Goal: Transaction & Acquisition: Purchase product/service

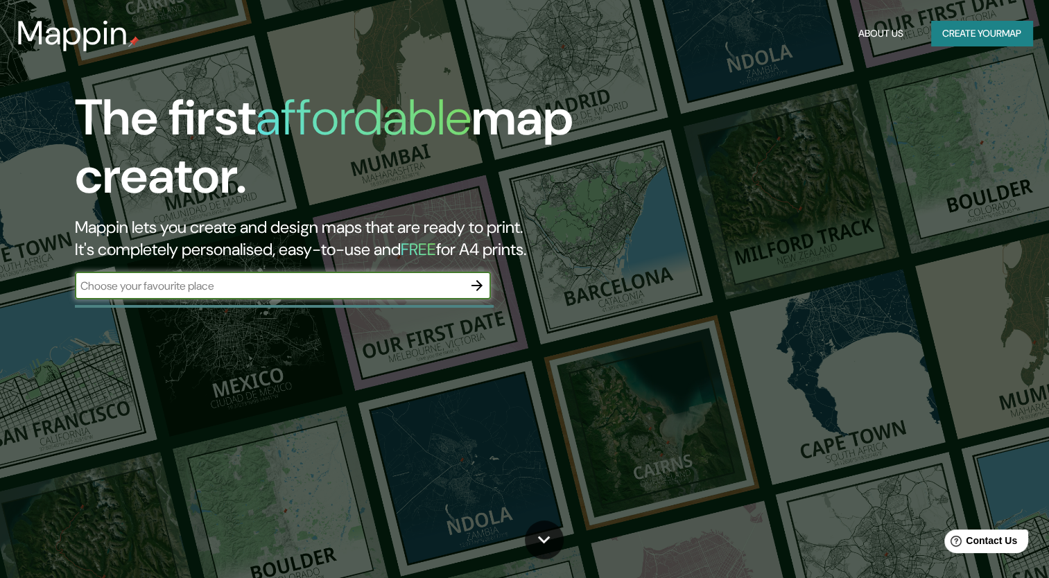
click at [299, 292] on input "text" at bounding box center [269, 286] width 388 height 16
type input "[GEOGRAPHIC_DATA]"
click at [478, 293] on icon "button" at bounding box center [477, 285] width 17 height 17
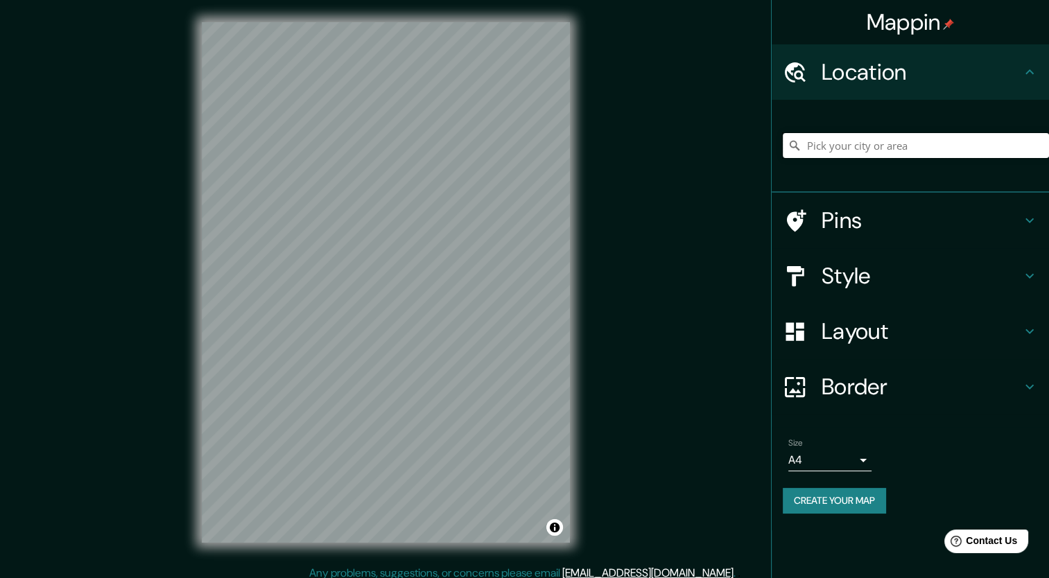
click at [869, 147] on input "Pick your city or area" at bounding box center [915, 145] width 266 height 25
paste input "-5,178626, -80,661348"
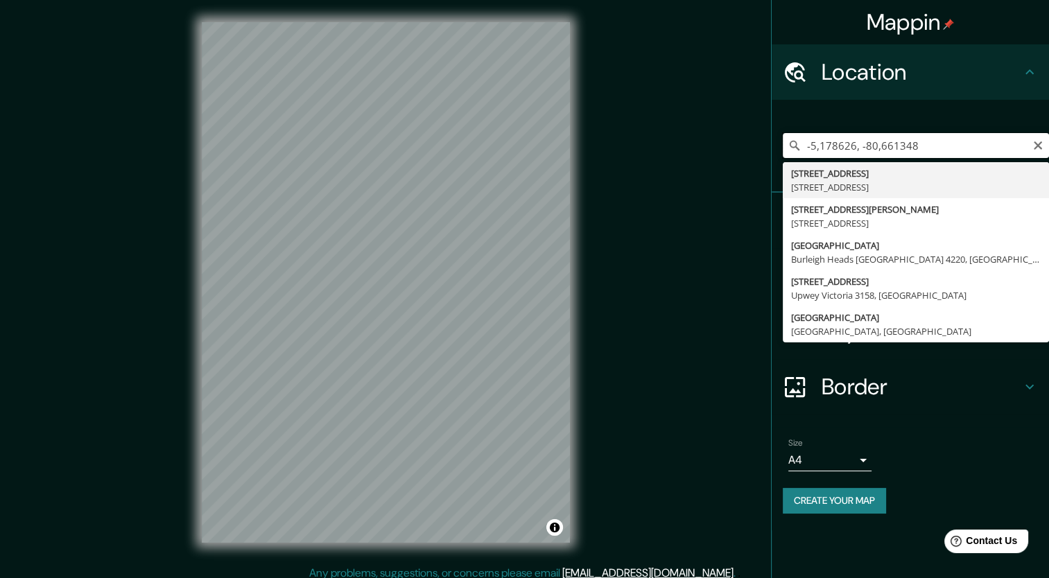
click at [920, 143] on input "-5,178626, -80,661348" at bounding box center [915, 145] width 266 height 25
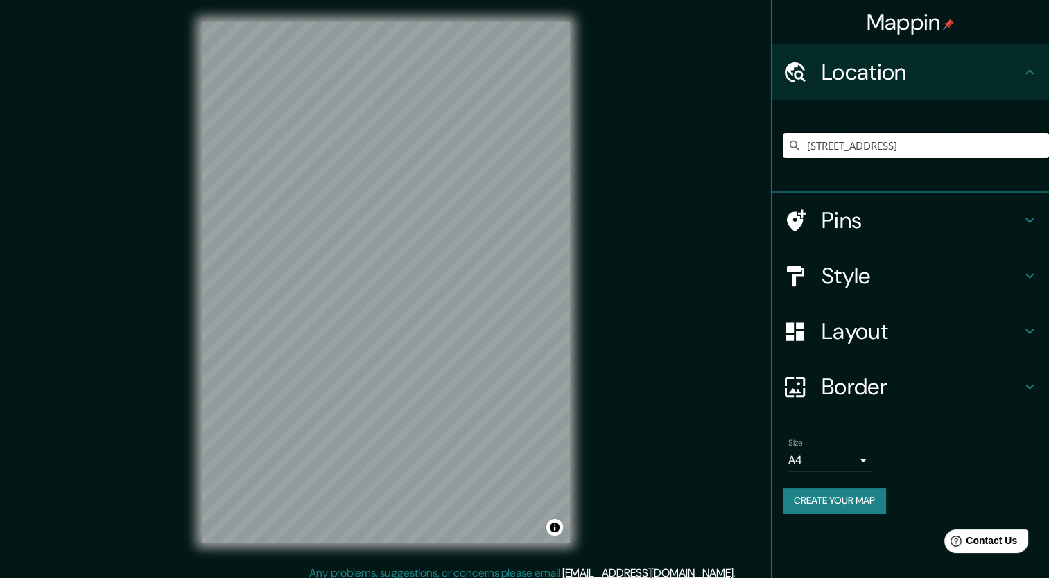
type input "[STREET_ADDRESS]"
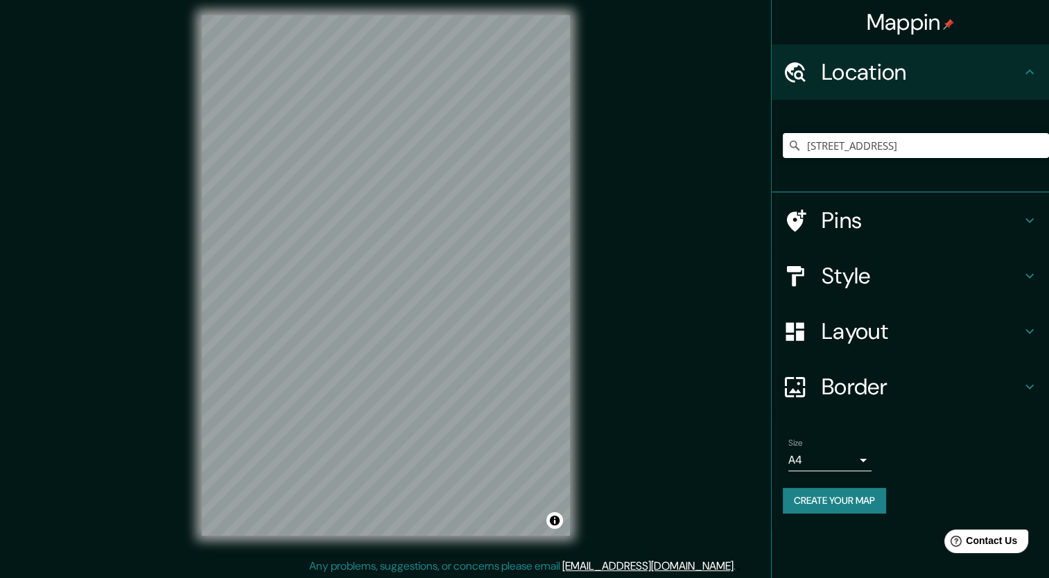
scroll to position [8, 0]
click at [820, 218] on div at bounding box center [801, 221] width 39 height 24
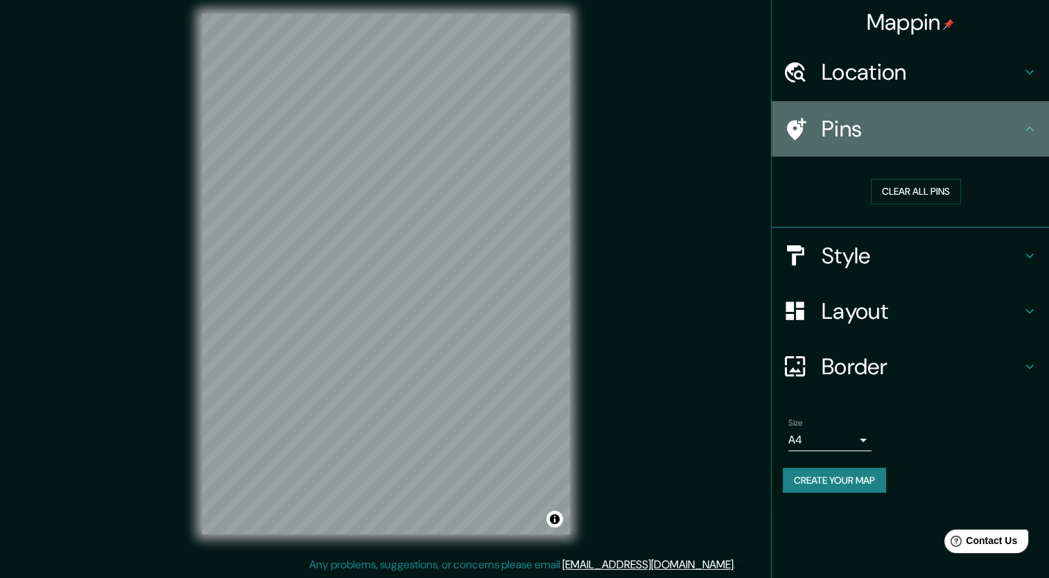
click at [807, 130] on div at bounding box center [801, 129] width 39 height 24
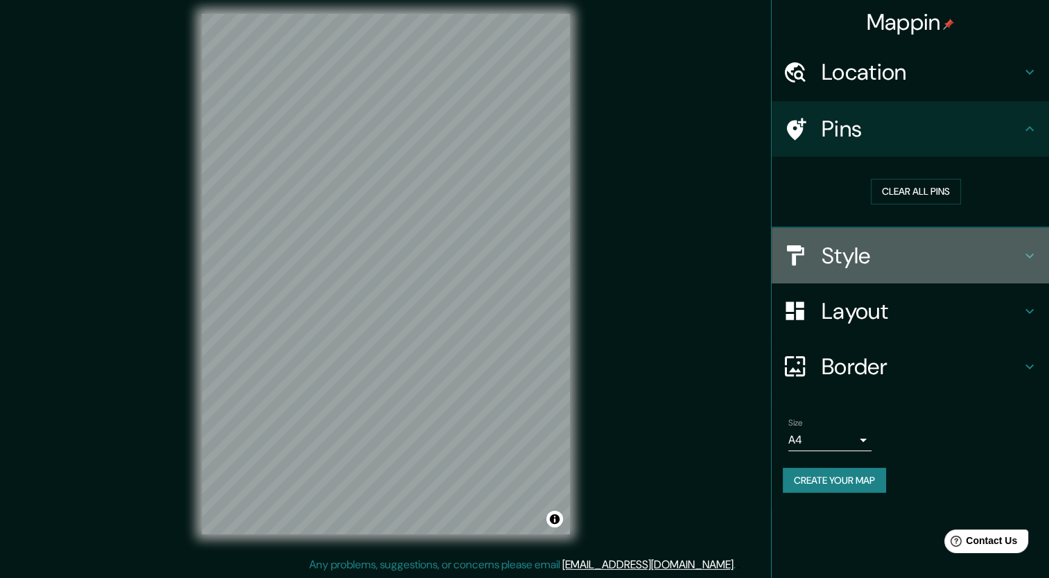
click at [840, 258] on h4 "Style" at bounding box center [921, 256] width 200 height 28
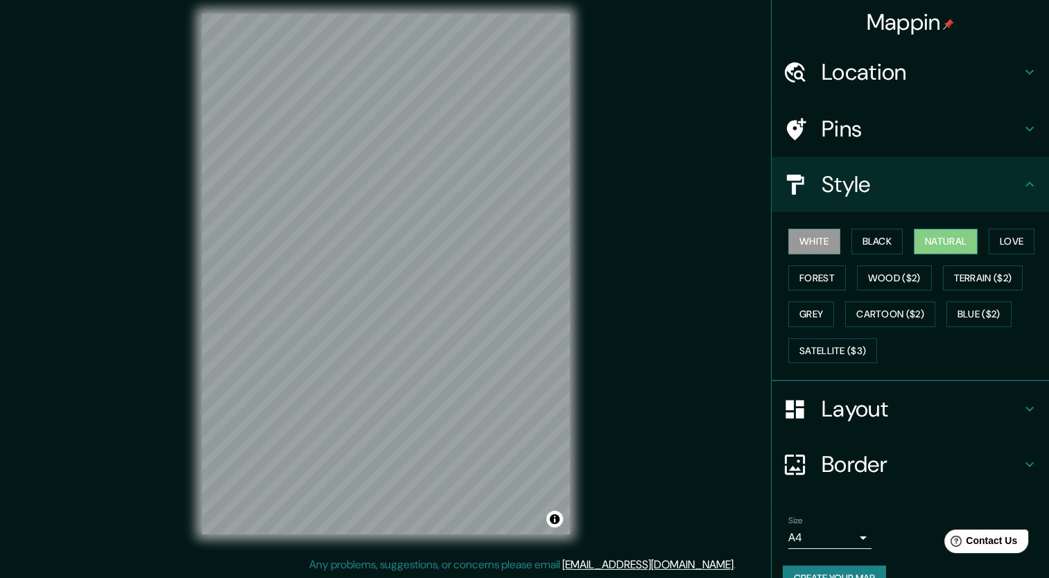
click at [924, 239] on button "Natural" at bounding box center [945, 242] width 64 height 26
click at [1002, 239] on button "Love" at bounding box center [1011, 242] width 46 height 26
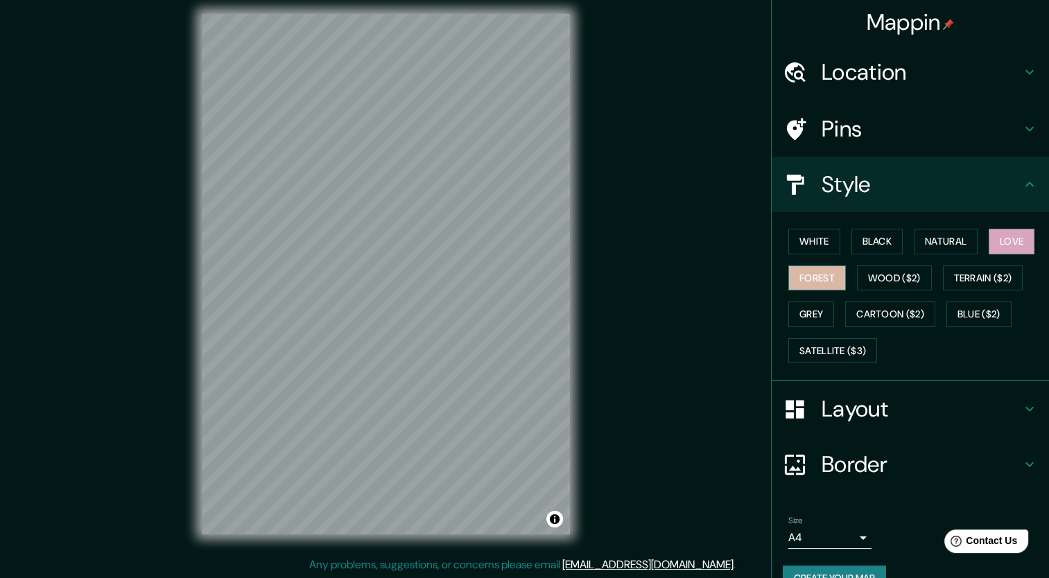
click at [790, 273] on button "Forest" at bounding box center [817, 278] width 58 height 26
click at [862, 268] on button "Wood ($2)" at bounding box center [894, 278] width 75 height 26
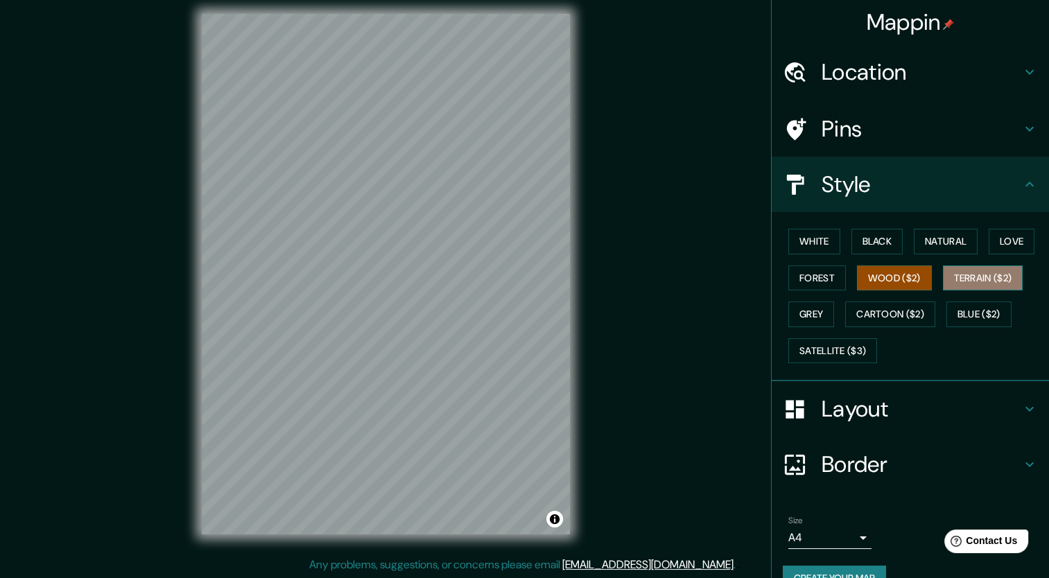
click at [943, 272] on button "Terrain ($2)" at bounding box center [983, 278] width 80 height 26
click at [798, 274] on button "Forest" at bounding box center [817, 278] width 58 height 26
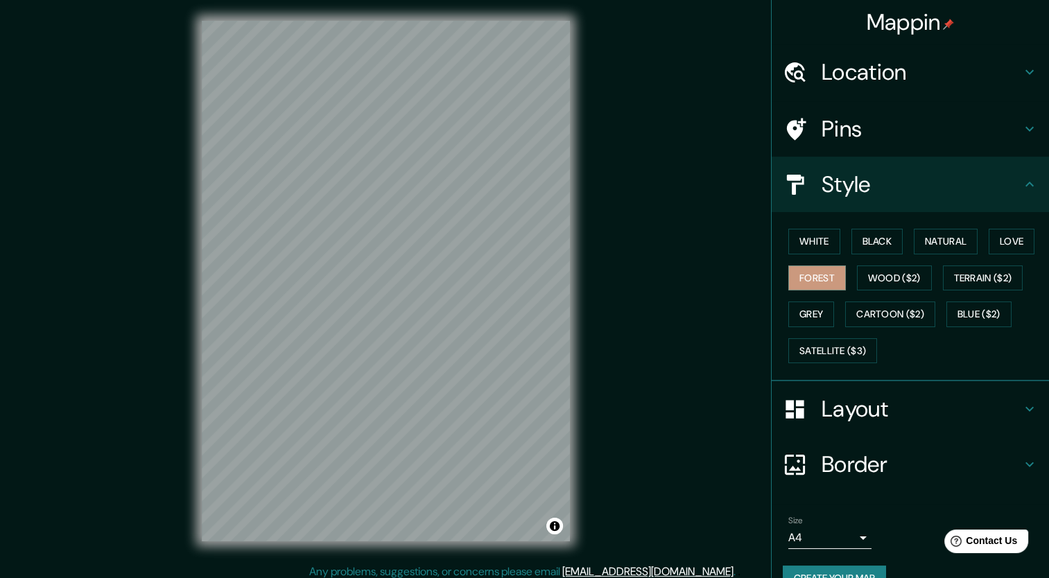
scroll to position [0, 0]
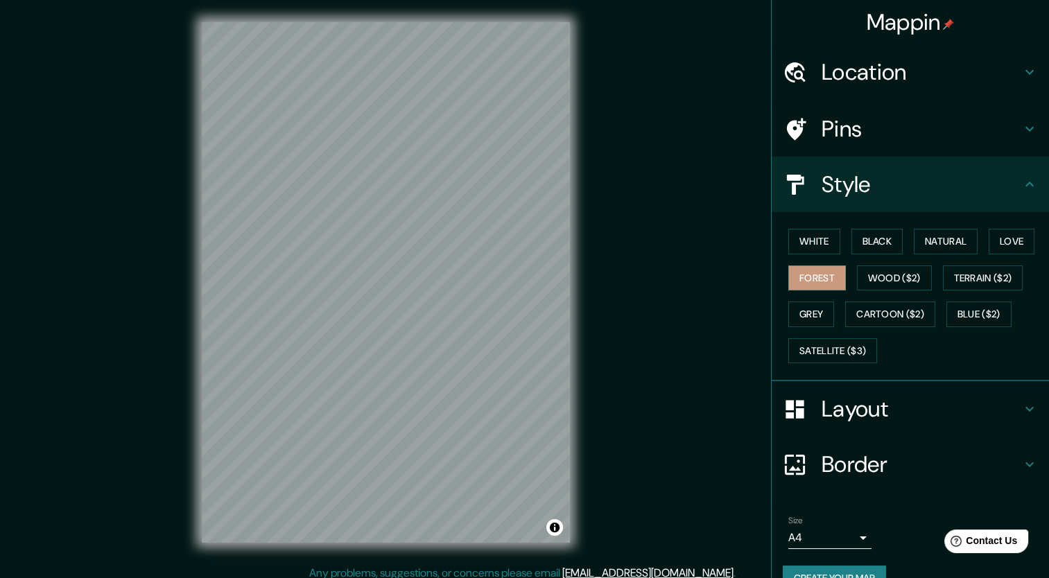
click at [862, 73] on h4 "Location" at bounding box center [921, 72] width 200 height 28
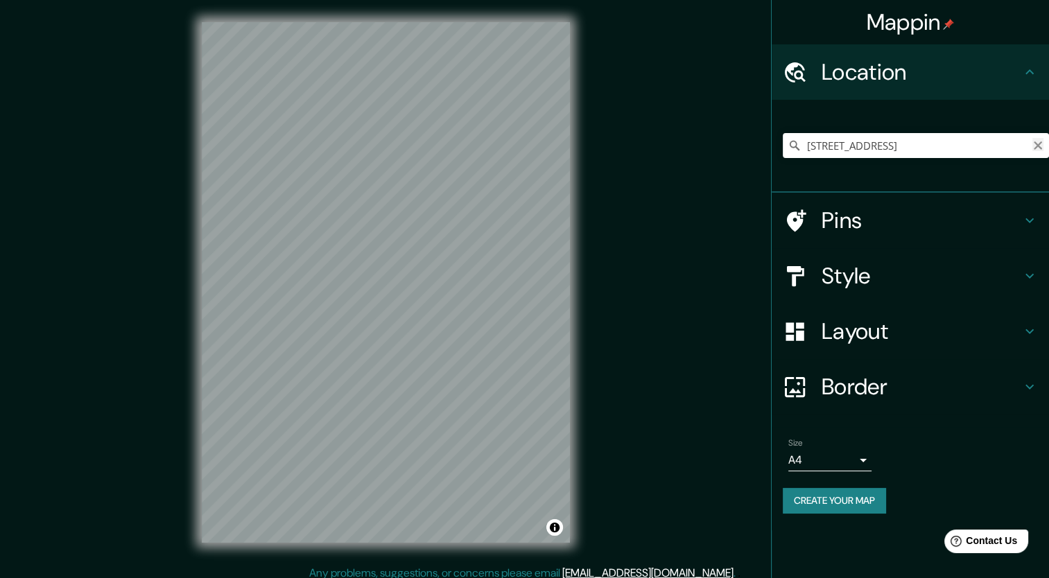
click at [1037, 146] on icon "Clear" at bounding box center [1037, 145] width 8 height 8
type input "Piura, [GEOGRAPHIC_DATA], [GEOGRAPHIC_DATA]"
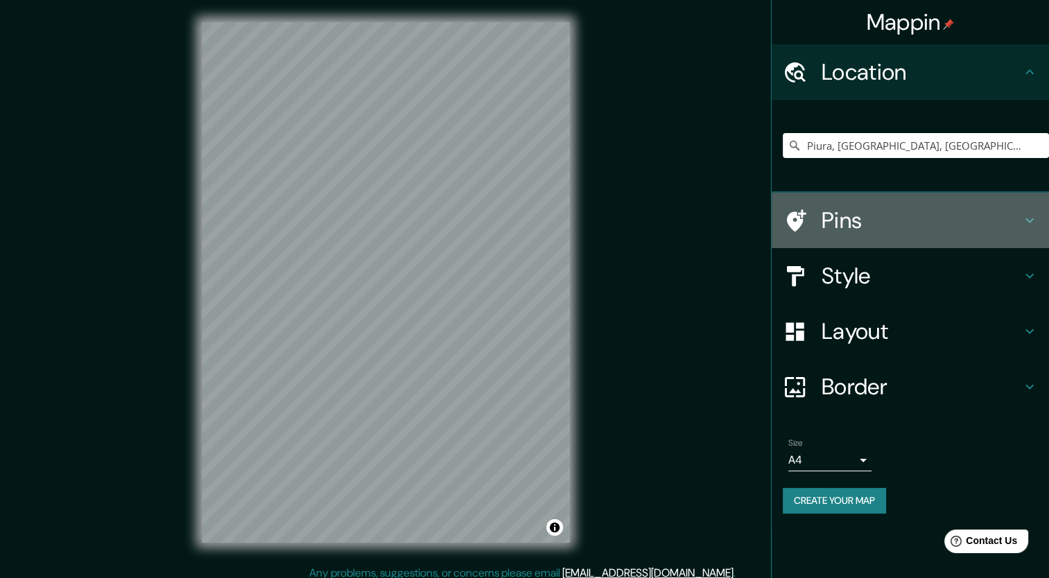
click at [898, 225] on h4 "Pins" at bounding box center [921, 221] width 200 height 28
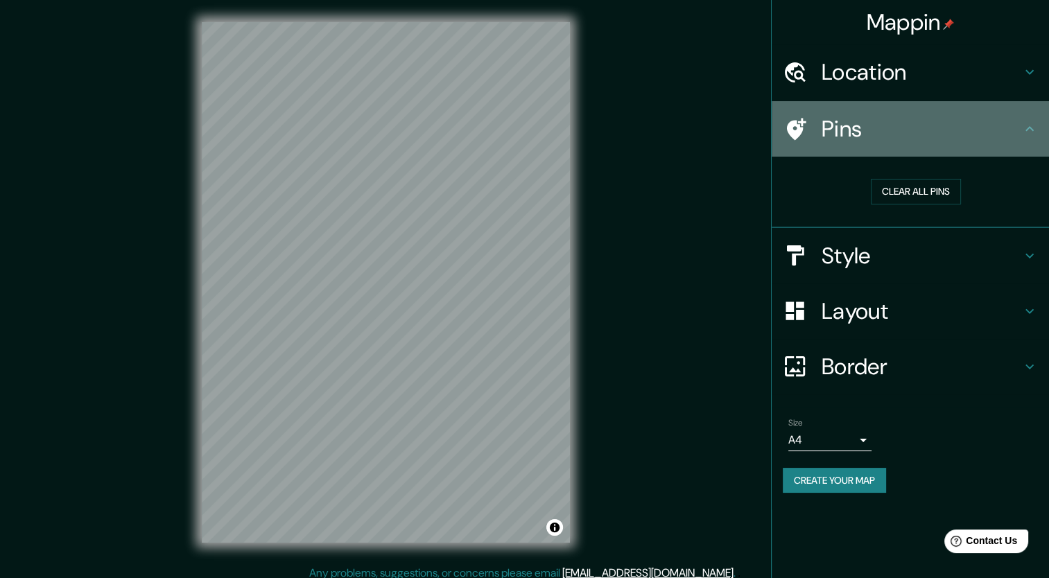
click at [857, 127] on h4 "Pins" at bounding box center [921, 129] width 200 height 28
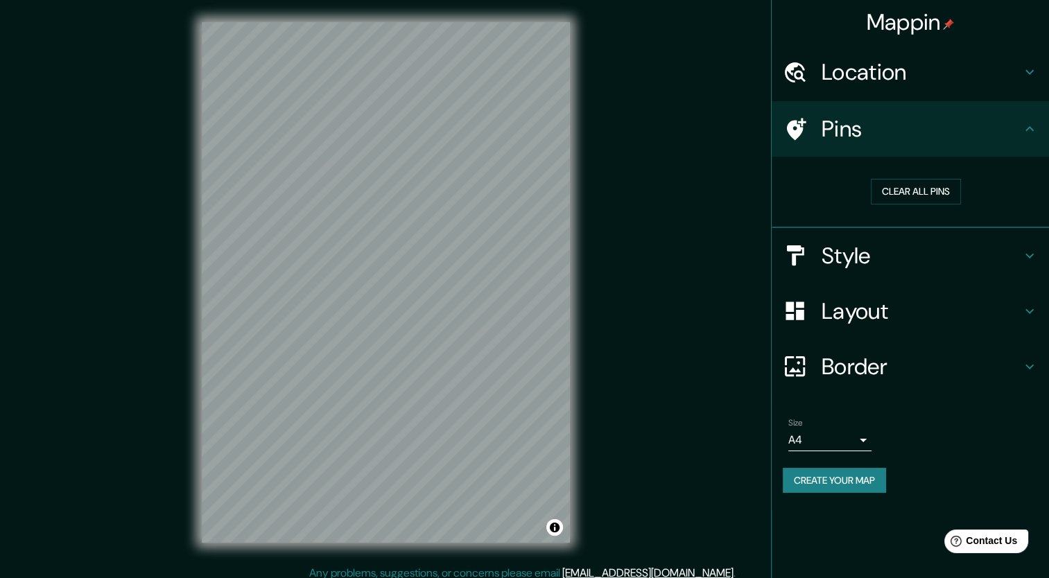
click at [859, 254] on h4 "Style" at bounding box center [921, 256] width 200 height 28
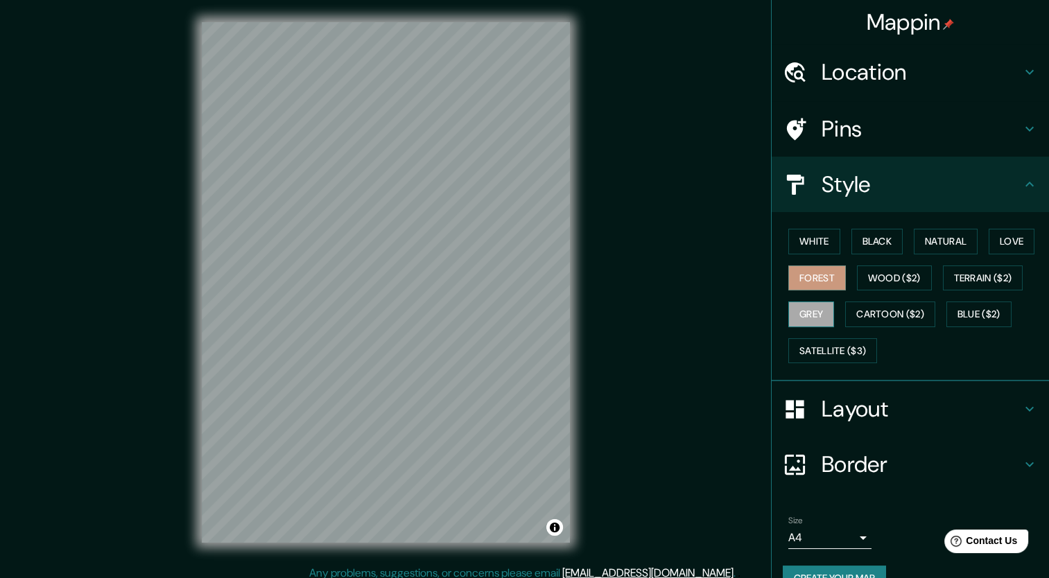
click at [799, 311] on button "Grey" at bounding box center [811, 314] width 46 height 26
click at [857, 311] on button "Cartoon ($2)" at bounding box center [890, 314] width 90 height 26
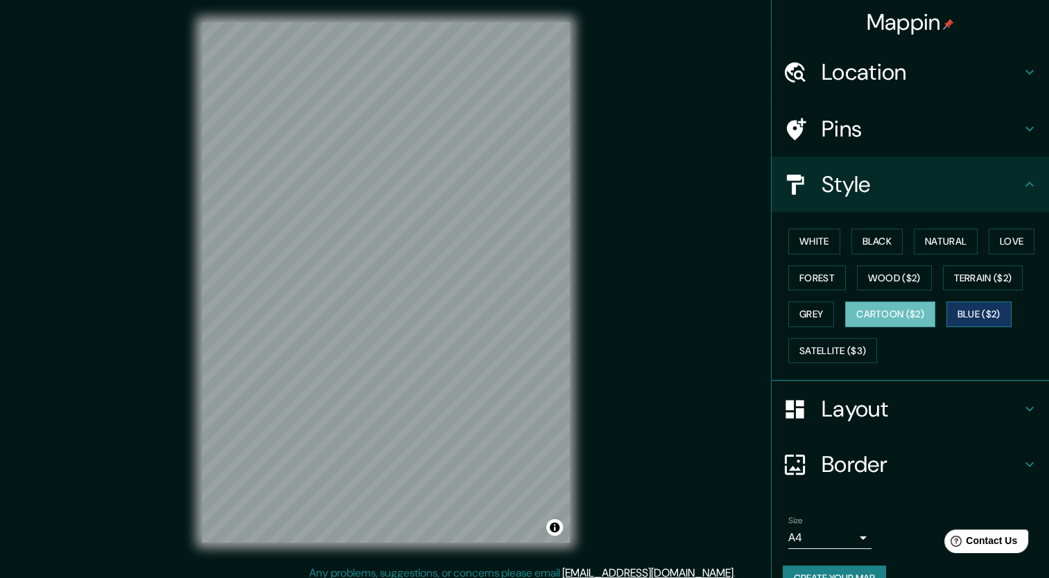
click at [977, 317] on button "Blue ($2)" at bounding box center [978, 314] width 65 height 26
click at [821, 353] on button "Satellite ($3)" at bounding box center [832, 351] width 89 height 26
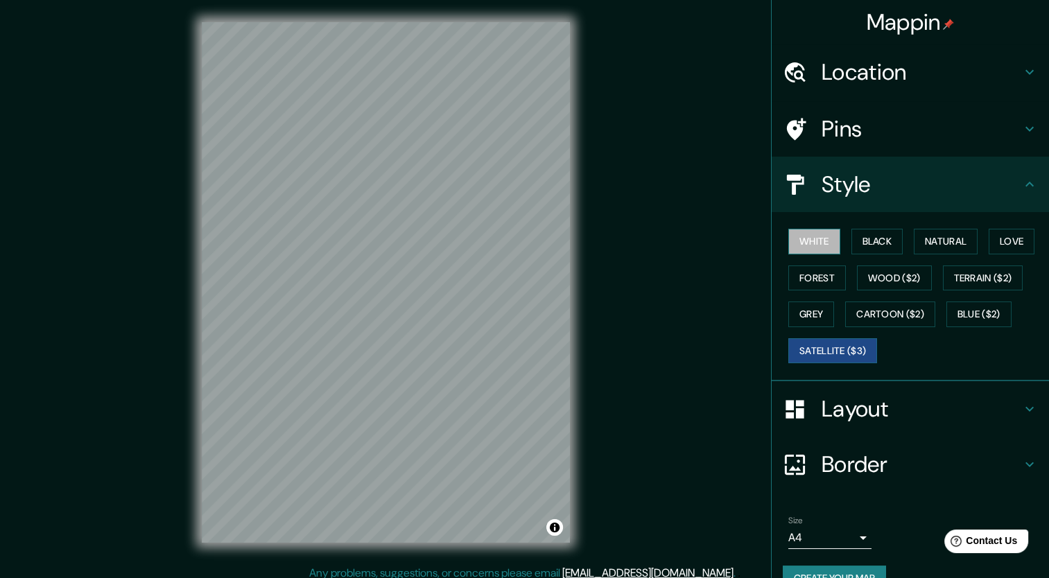
click at [801, 242] on button "White" at bounding box center [814, 242] width 52 height 26
click at [801, 279] on button "Forest" at bounding box center [817, 278] width 58 height 26
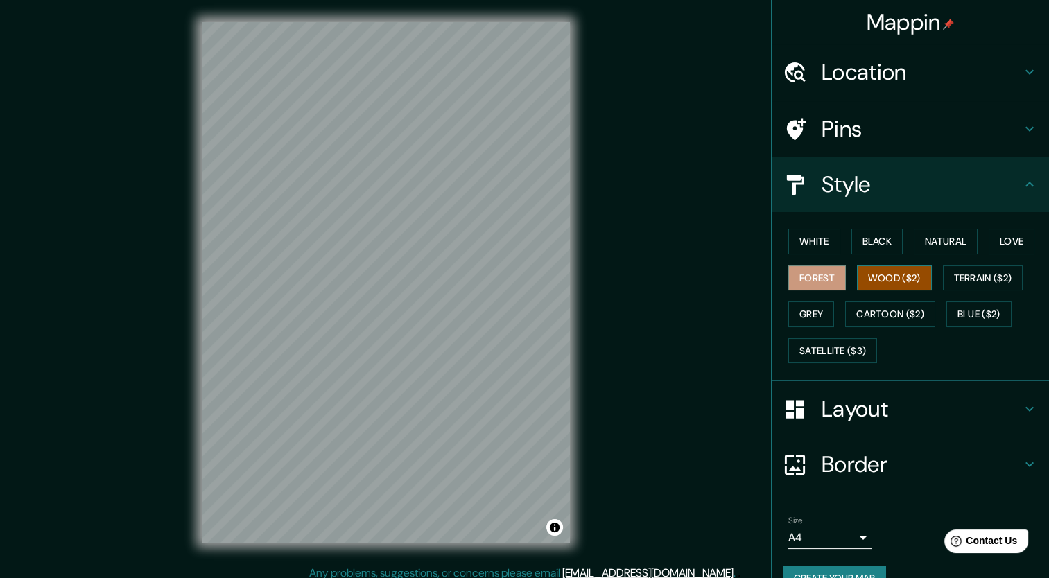
click at [880, 279] on button "Wood ($2)" at bounding box center [894, 278] width 75 height 26
click at [963, 268] on button "Terrain ($2)" at bounding box center [983, 278] width 80 height 26
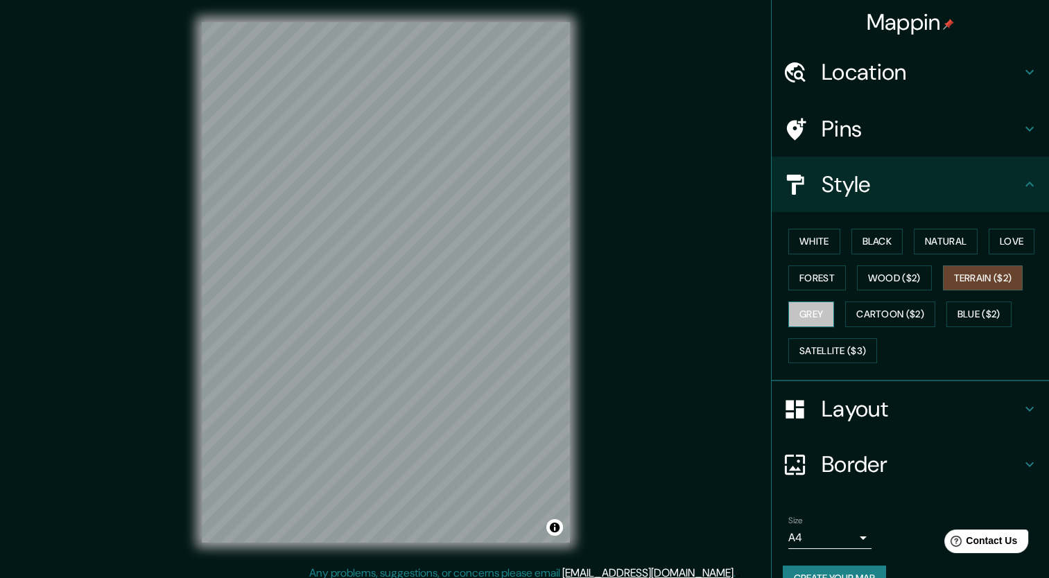
click at [804, 302] on button "Grey" at bounding box center [811, 314] width 46 height 26
click at [846, 301] on button "Cartoon ($2)" at bounding box center [890, 314] width 90 height 26
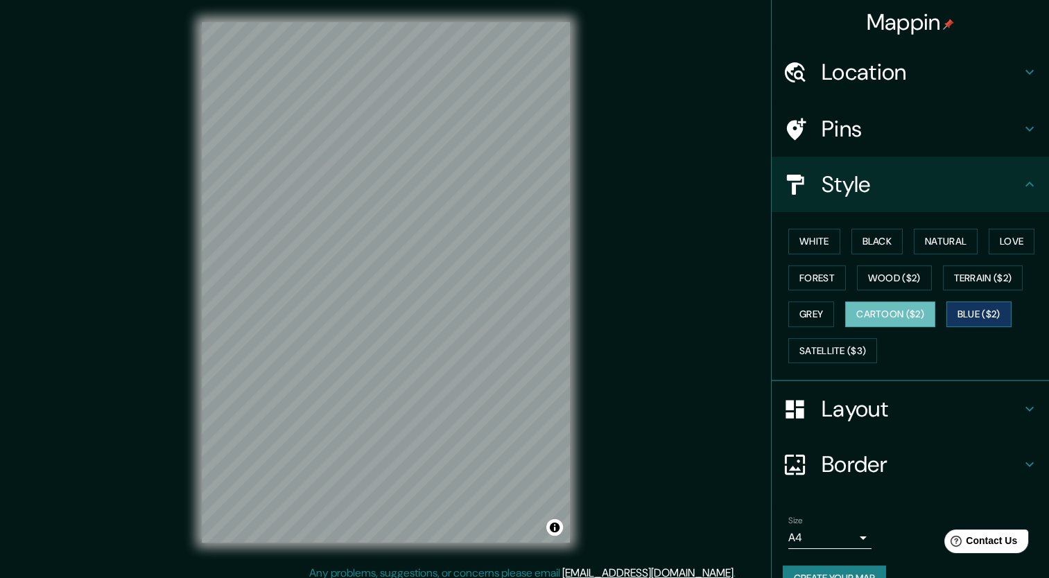
click at [956, 311] on button "Blue ($2)" at bounding box center [978, 314] width 65 height 26
click at [818, 353] on button "Satellite ($3)" at bounding box center [832, 351] width 89 height 26
click at [893, 316] on button "Cartoon ($2)" at bounding box center [890, 314] width 90 height 26
click at [975, 306] on button "Blue ($2)" at bounding box center [978, 314] width 65 height 26
click at [794, 313] on button "Grey" at bounding box center [811, 314] width 46 height 26
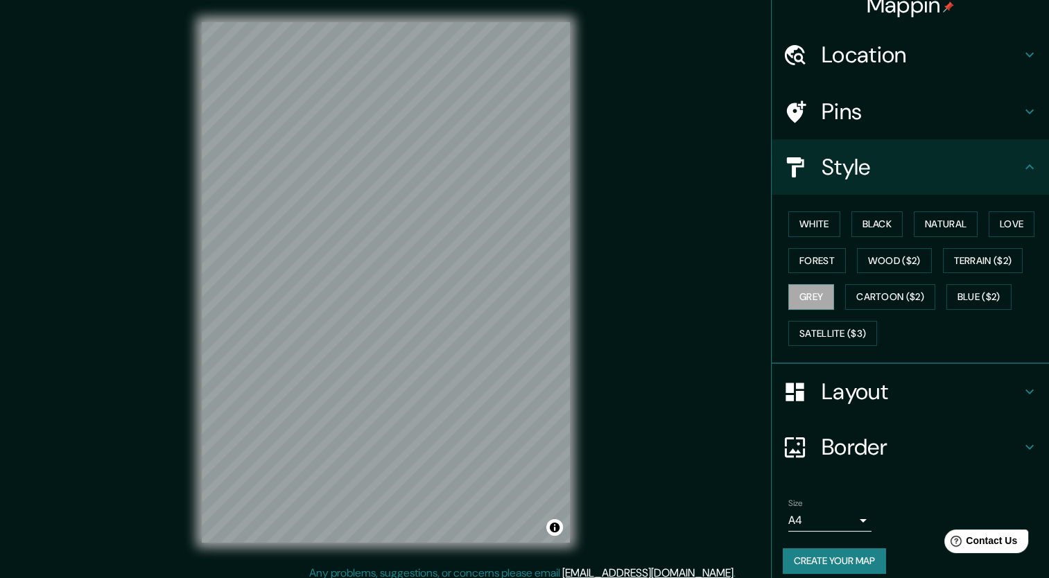
scroll to position [27, 0]
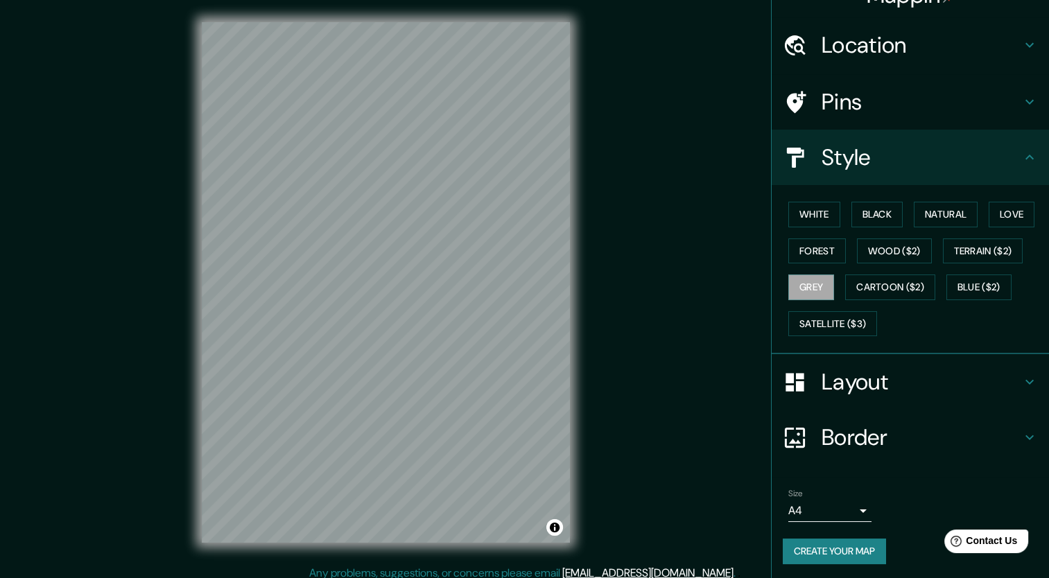
click at [821, 379] on h4 "Layout" at bounding box center [921, 382] width 200 height 28
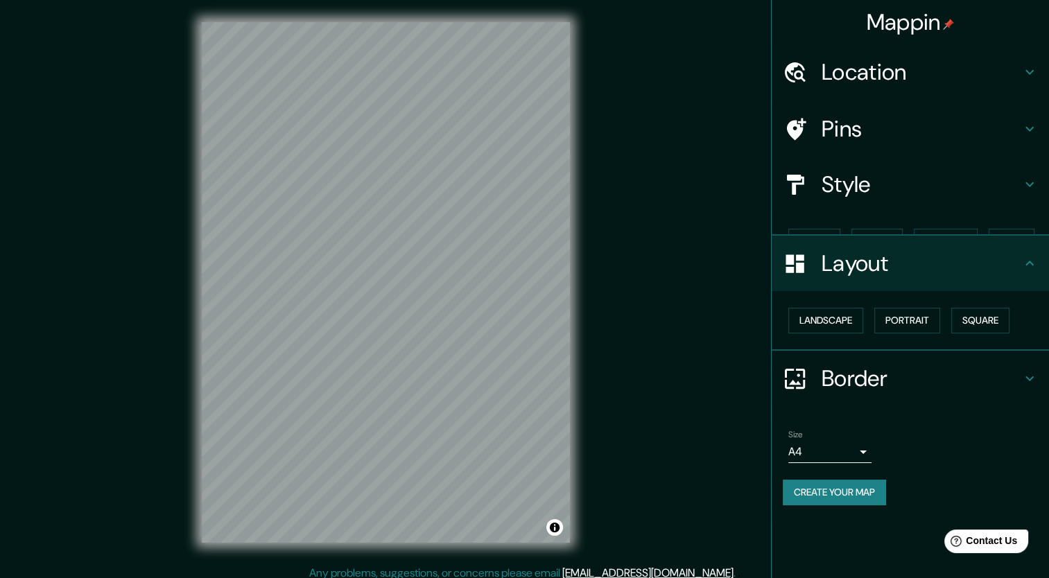
scroll to position [0, 0]
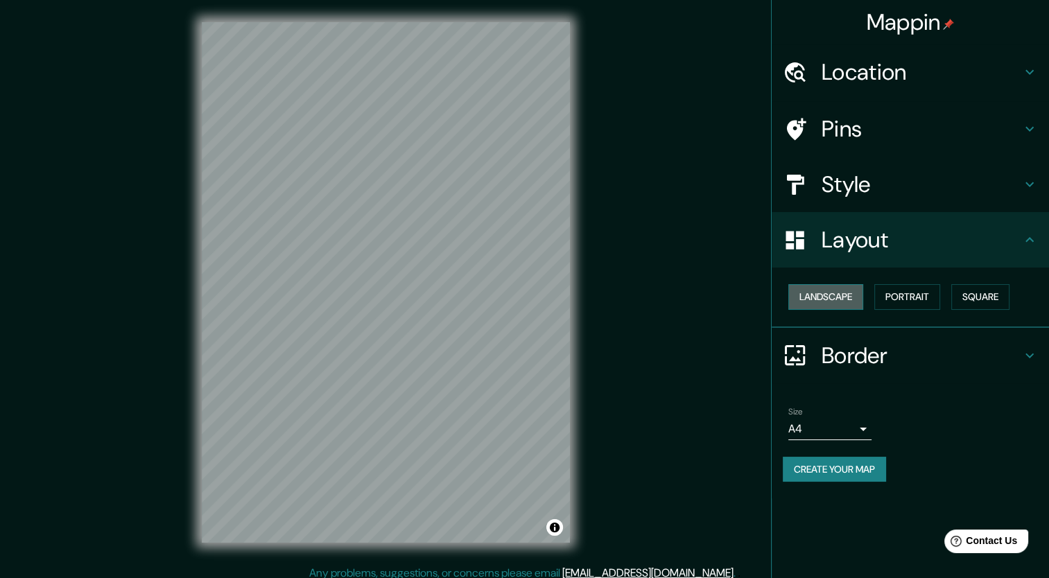
click at [836, 299] on button "Landscape" at bounding box center [825, 297] width 75 height 26
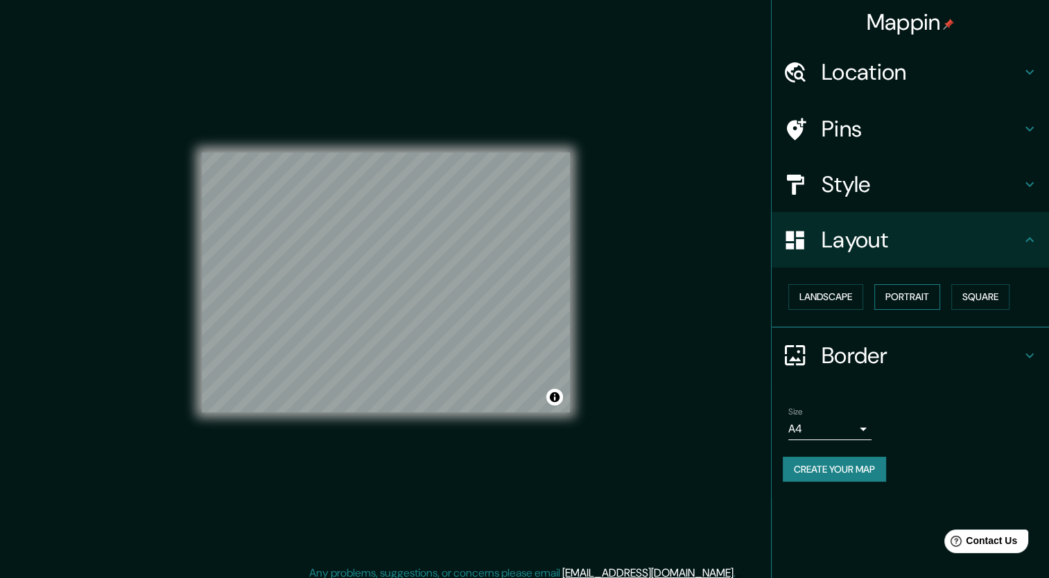
click at [898, 289] on button "Portrait" at bounding box center [907, 297] width 66 height 26
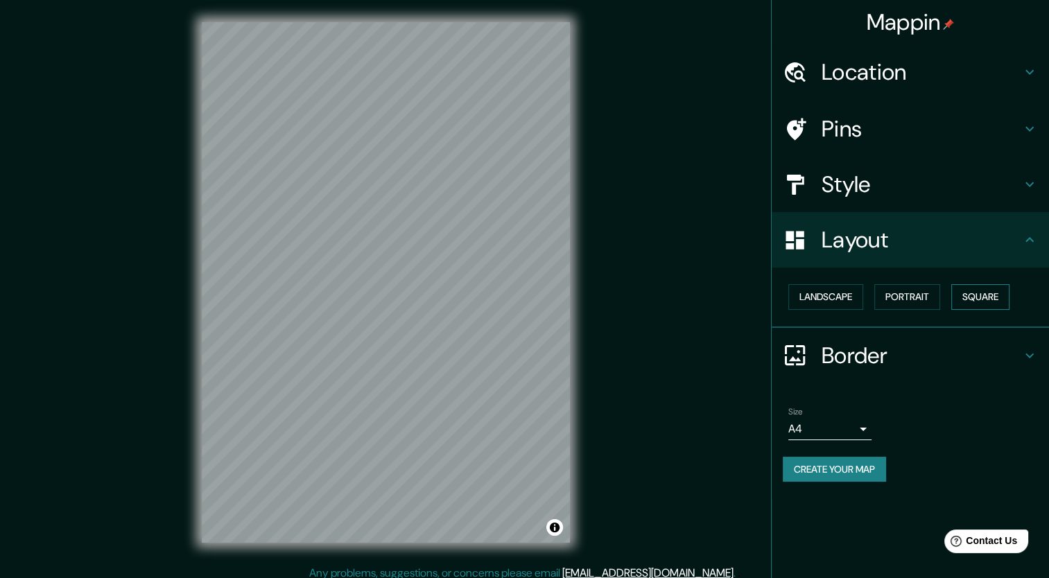
click at [963, 289] on button "Square" at bounding box center [980, 297] width 58 height 26
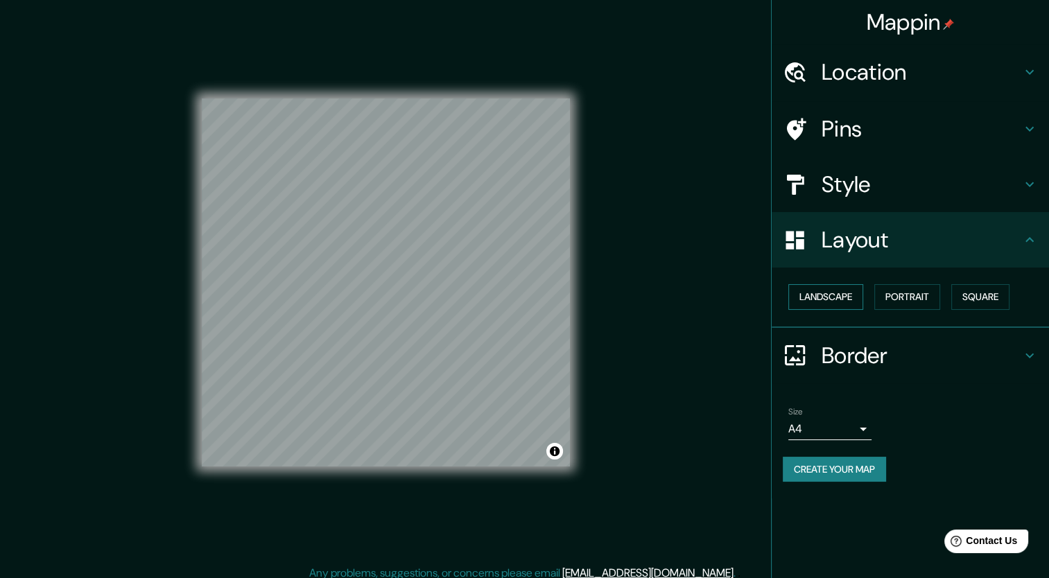
click at [832, 291] on button "Landscape" at bounding box center [825, 297] width 75 height 26
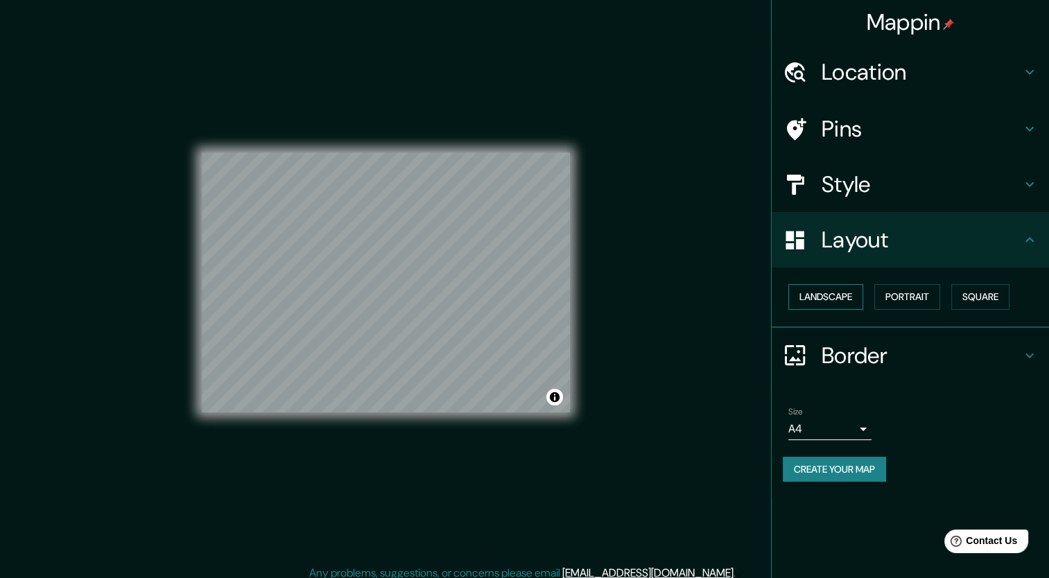
click at [832, 291] on button "Landscape" at bounding box center [825, 297] width 75 height 26
click at [810, 252] on div "Layout" at bounding box center [909, 239] width 277 height 55
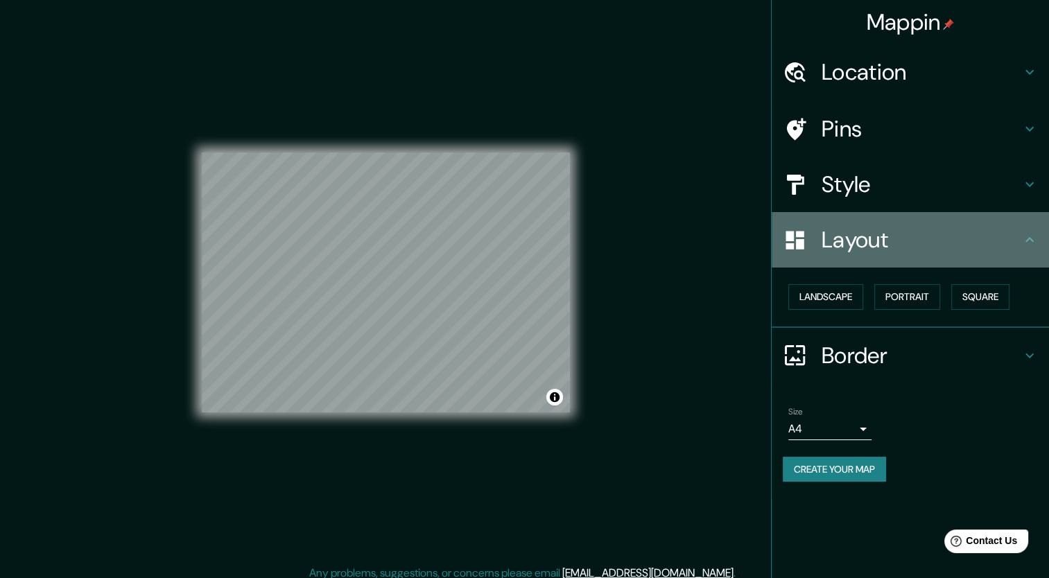
click at [807, 245] on div at bounding box center [801, 240] width 39 height 24
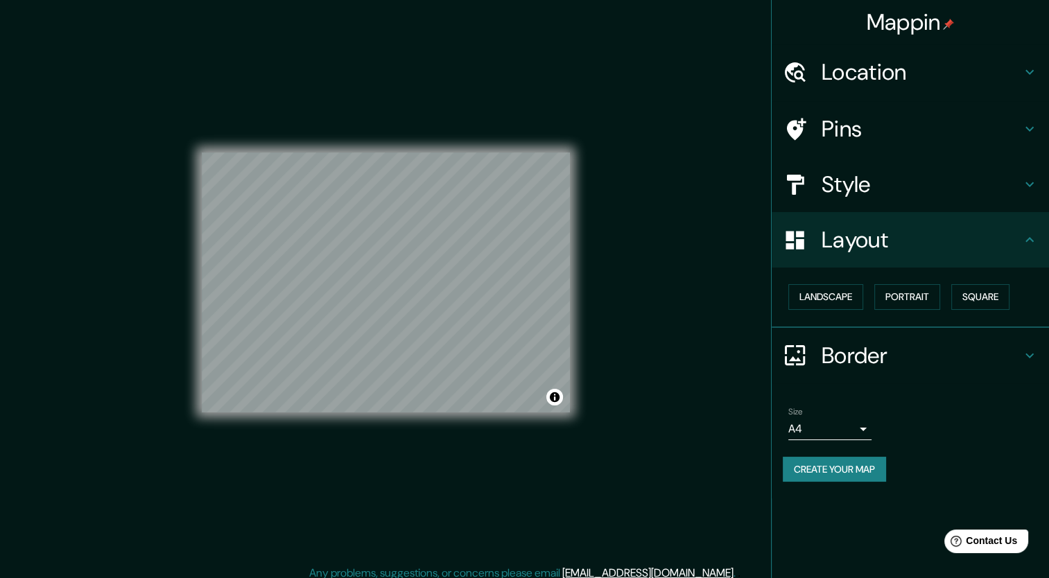
click at [818, 243] on div at bounding box center [801, 240] width 39 height 24
click at [889, 287] on button "Portrait" at bounding box center [907, 297] width 66 height 26
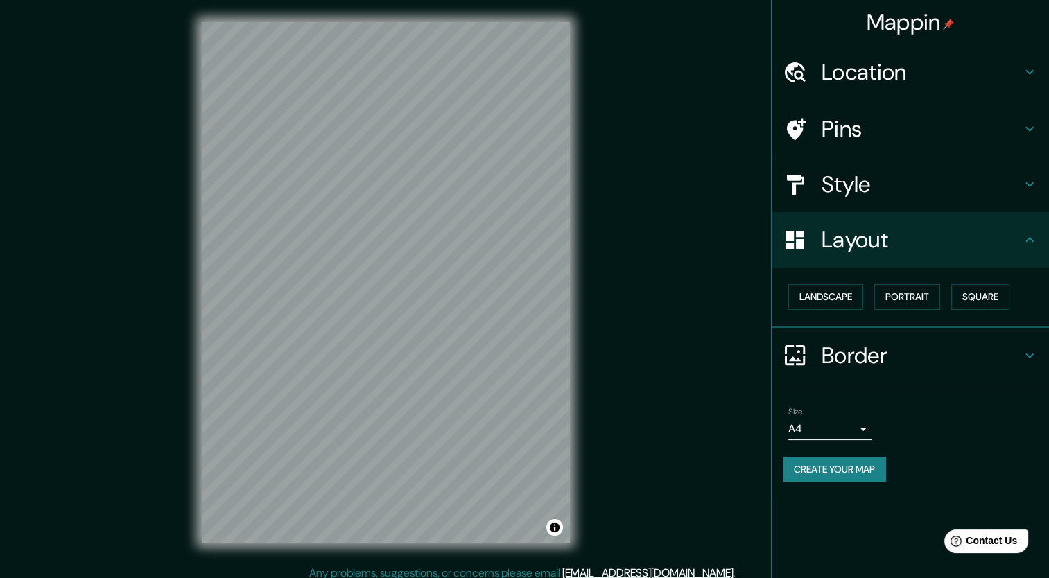
scroll to position [8, 0]
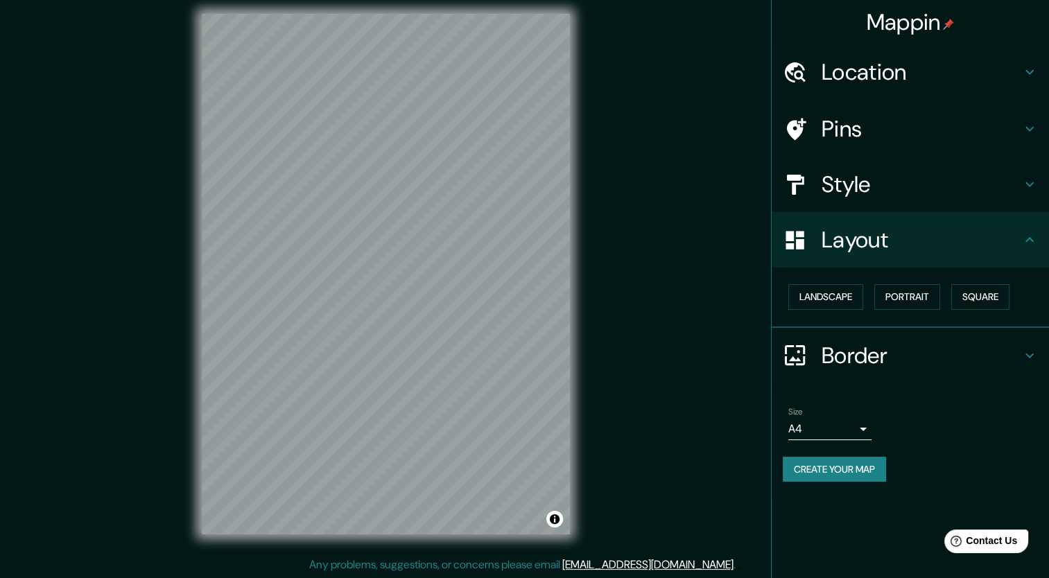
click at [840, 346] on h4 "Border" at bounding box center [921, 356] width 200 height 28
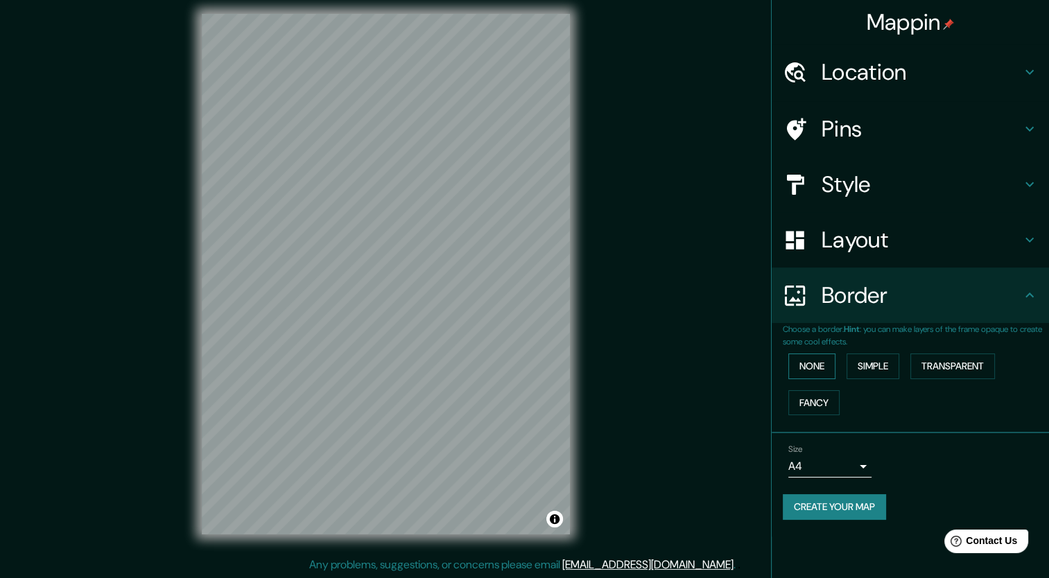
click at [817, 367] on button "None" at bounding box center [811, 366] width 47 height 26
click at [867, 365] on button "Simple" at bounding box center [872, 366] width 53 height 26
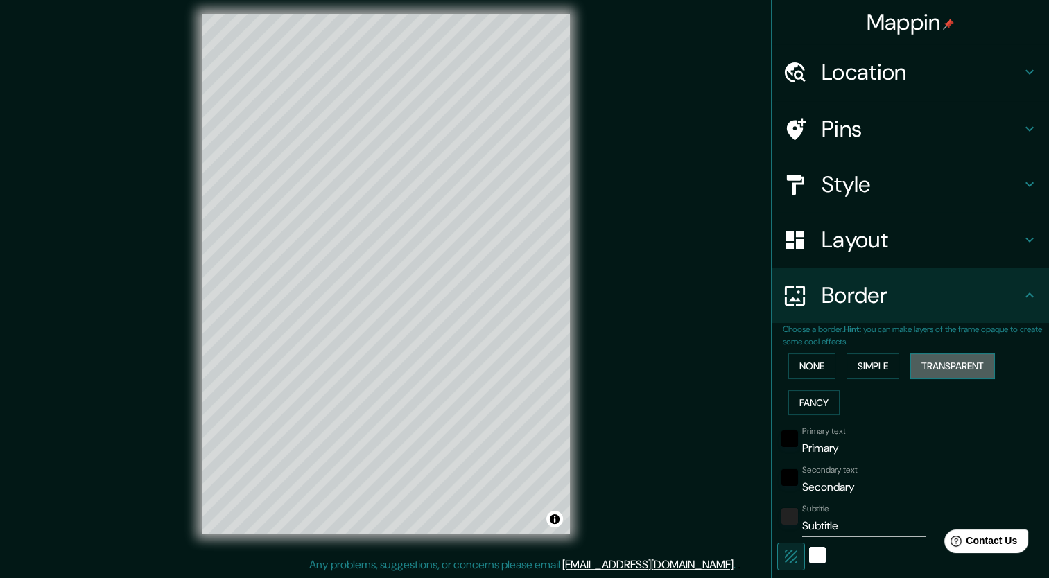
click at [941, 362] on button "Transparent" at bounding box center [952, 366] width 85 height 26
click at [815, 401] on button "Fancy" at bounding box center [813, 403] width 51 height 26
click at [810, 365] on button "None" at bounding box center [811, 366] width 47 height 26
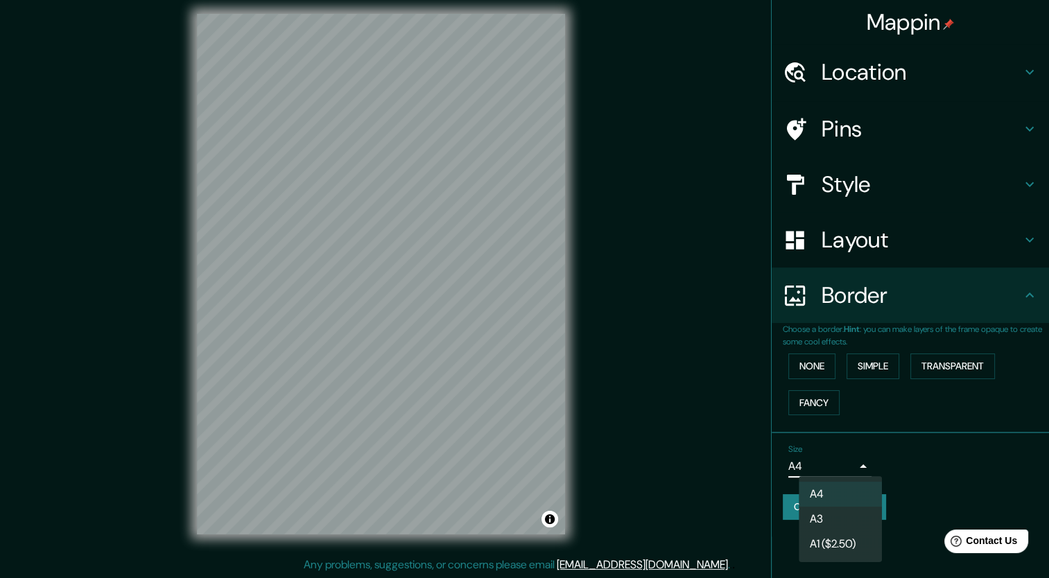
click at [862, 466] on body "Mappin Location [GEOGRAPHIC_DATA], [GEOGRAPHIC_DATA], [GEOGRAPHIC_DATA] [GEOGRA…" at bounding box center [524, 281] width 1049 height 578
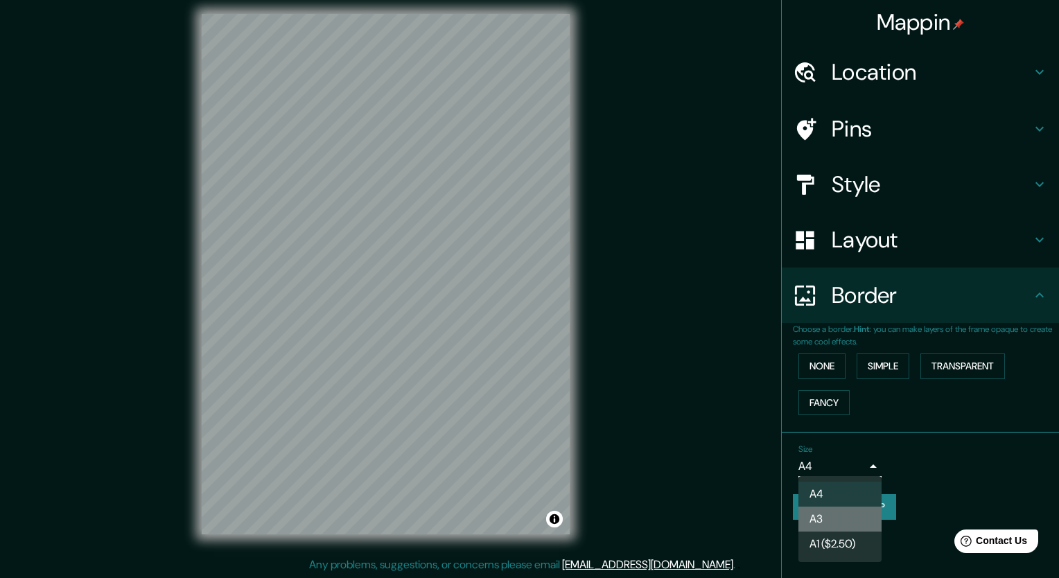
click at [821, 514] on li "A3" at bounding box center [839, 519] width 83 height 25
type input "a4"
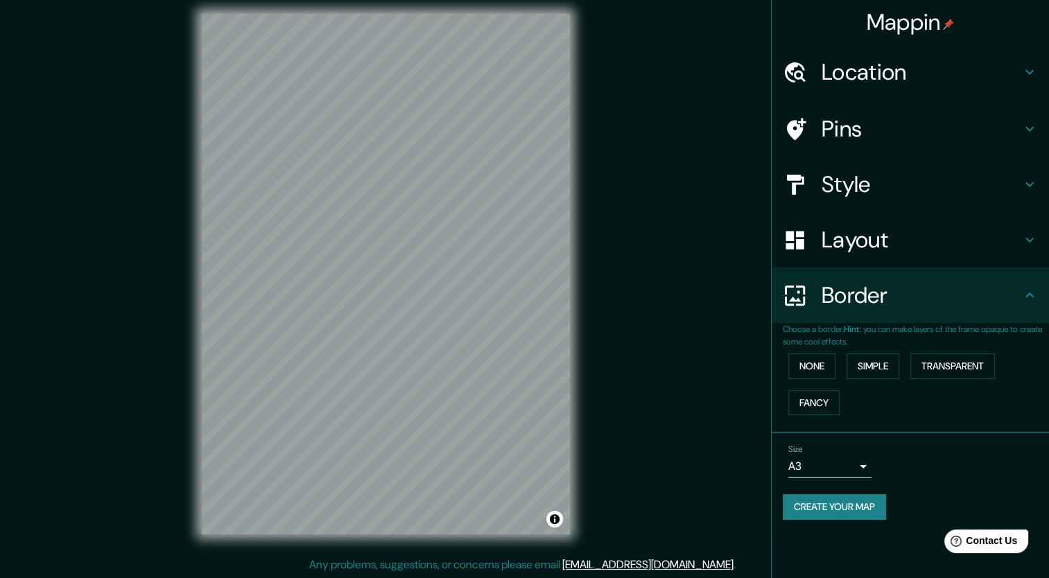
drag, startPoint x: 832, startPoint y: 489, endPoint x: 833, endPoint y: 496, distance: 7.1
click at [832, 490] on div "Size A3 a4 Create your map" at bounding box center [909, 485] width 255 height 92
click at [833, 498] on button "Create your map" at bounding box center [833, 507] width 103 height 26
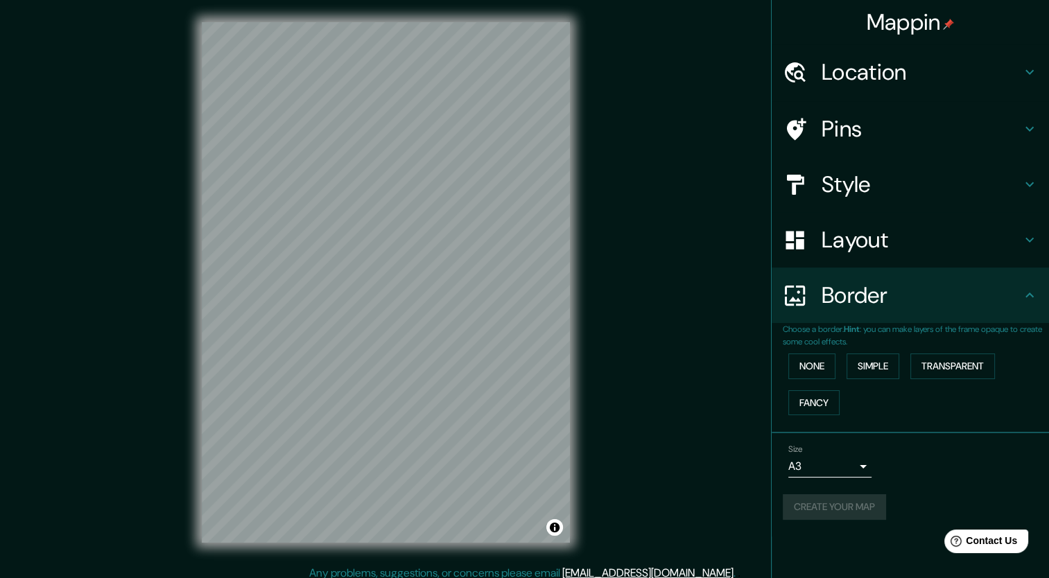
click at [839, 131] on h4 "Pins" at bounding box center [921, 129] width 200 height 28
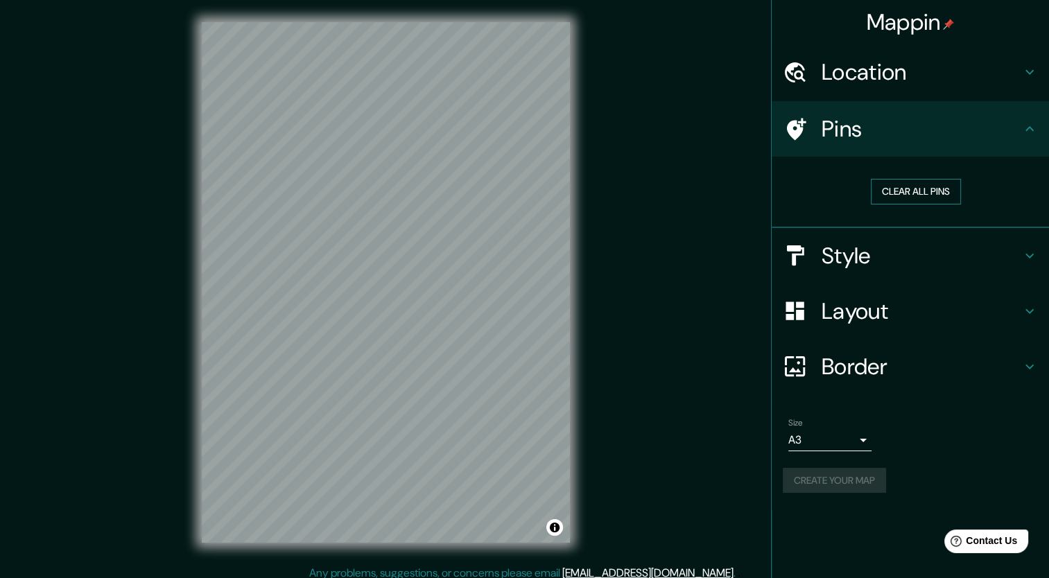
click at [921, 190] on button "Clear all pins" at bounding box center [916, 192] width 90 height 26
click at [915, 186] on button "Clear all pins" at bounding box center [916, 192] width 90 height 26
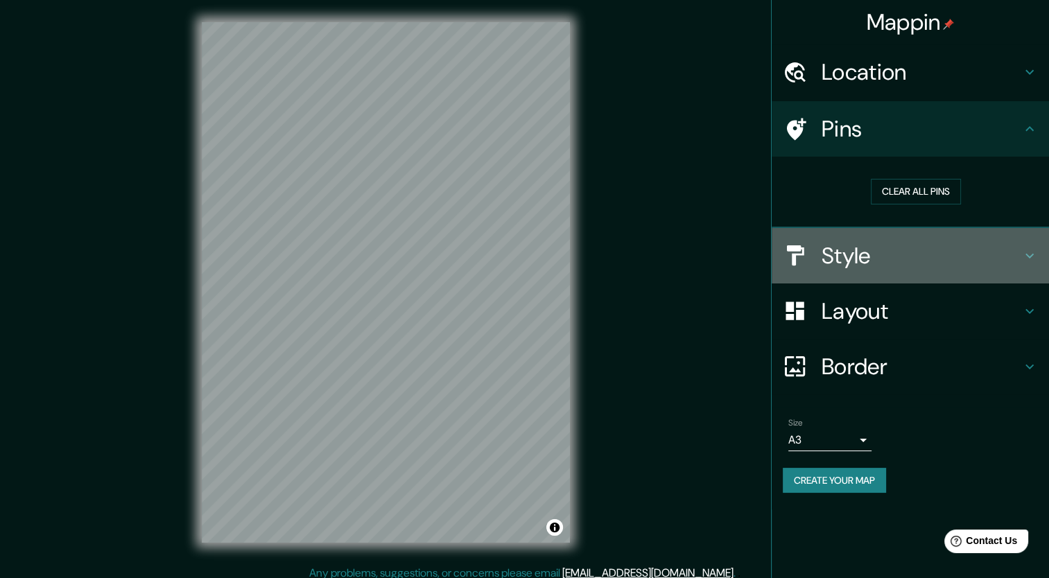
click at [810, 252] on div at bounding box center [801, 255] width 39 height 24
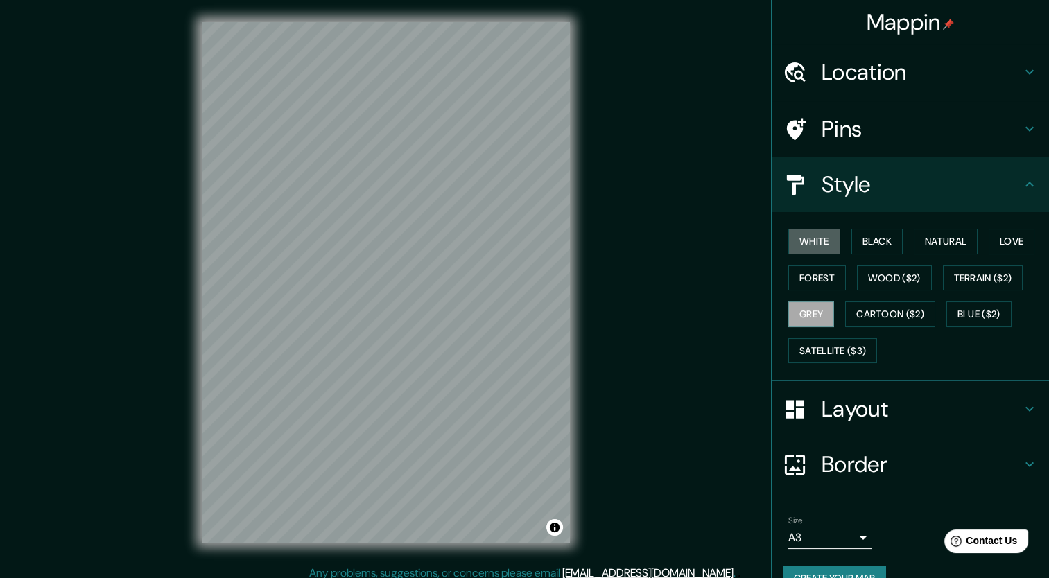
click at [810, 252] on button "White" at bounding box center [814, 242] width 52 height 26
click at [579, 254] on div "© Mapbox © OpenStreetMap Improve this map" at bounding box center [386, 282] width 412 height 565
click at [864, 246] on button "Black" at bounding box center [877, 242] width 52 height 26
click at [927, 240] on button "Natural" at bounding box center [945, 242] width 64 height 26
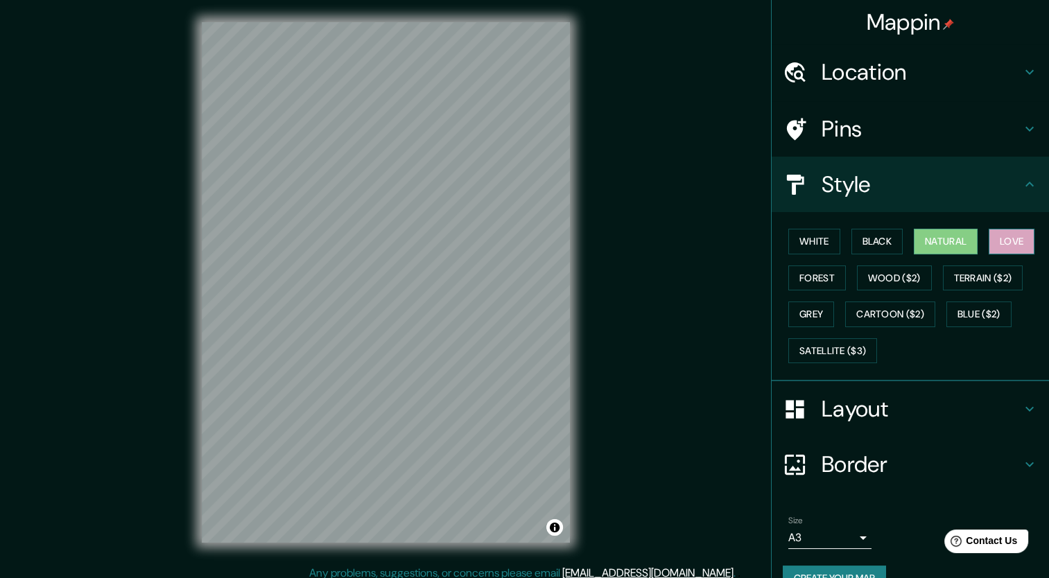
click at [993, 233] on button "Love" at bounding box center [1011, 242] width 46 height 26
click at [805, 273] on button "Forest" at bounding box center [817, 278] width 58 height 26
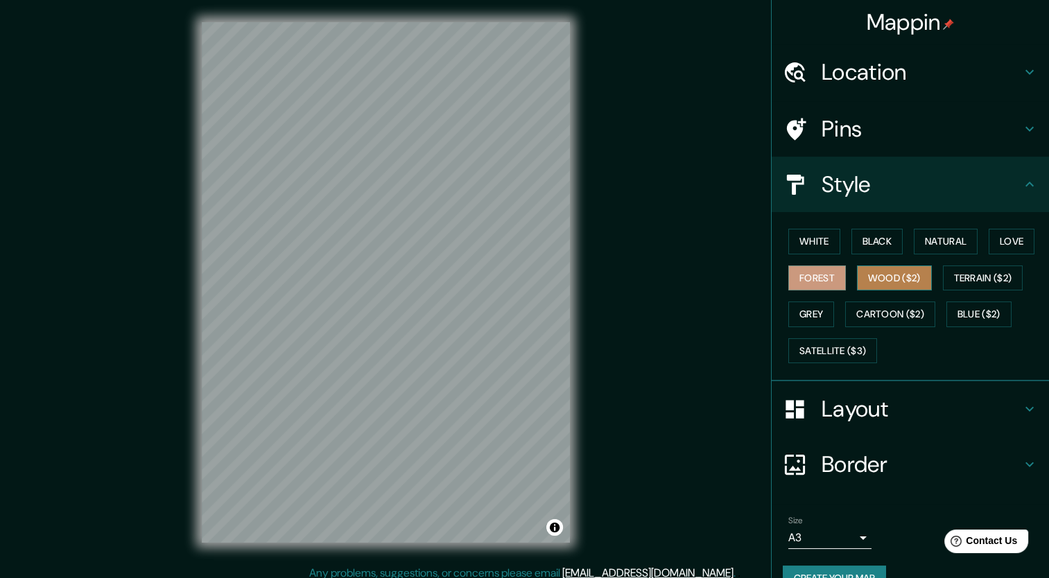
click at [876, 281] on button "Wood ($2)" at bounding box center [894, 278] width 75 height 26
